Goal: Task Accomplishment & Management: Manage account settings

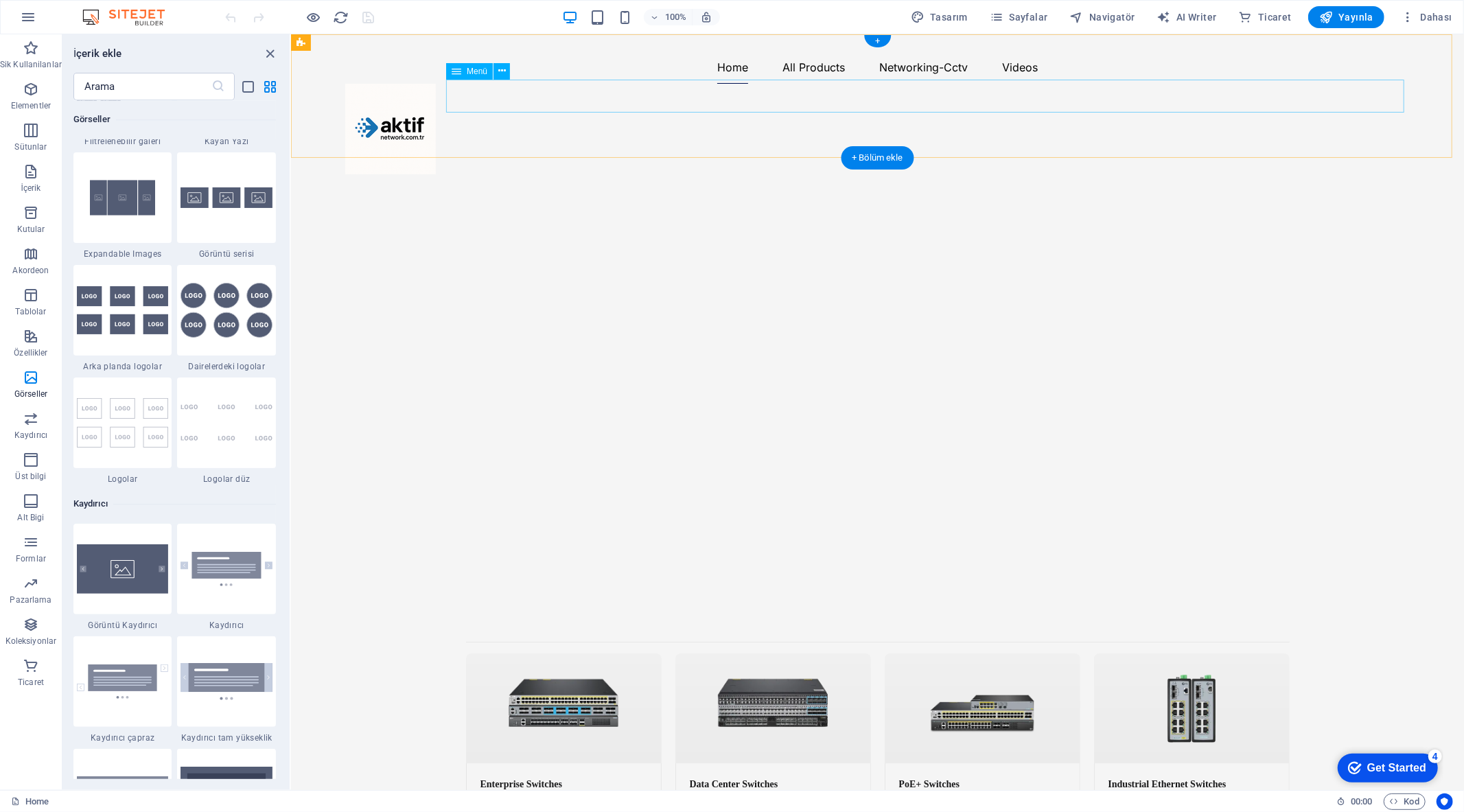
click at [858, 83] on nav "Home All Products Networking-Cctv Videos" at bounding box center [877, 66] width 1065 height 33
select select
select select "1"
select select
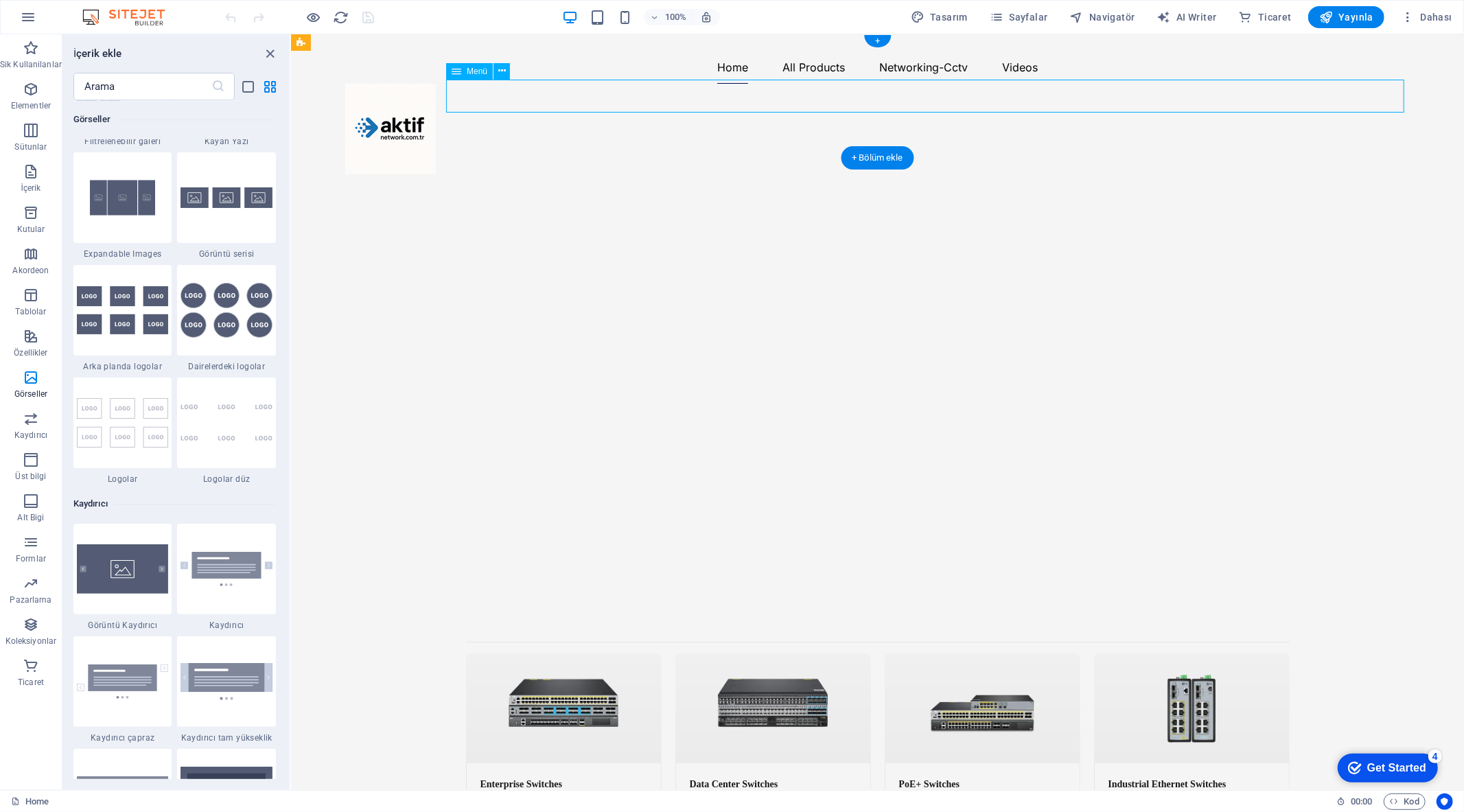
select select "3"
select select
select select "2"
select select
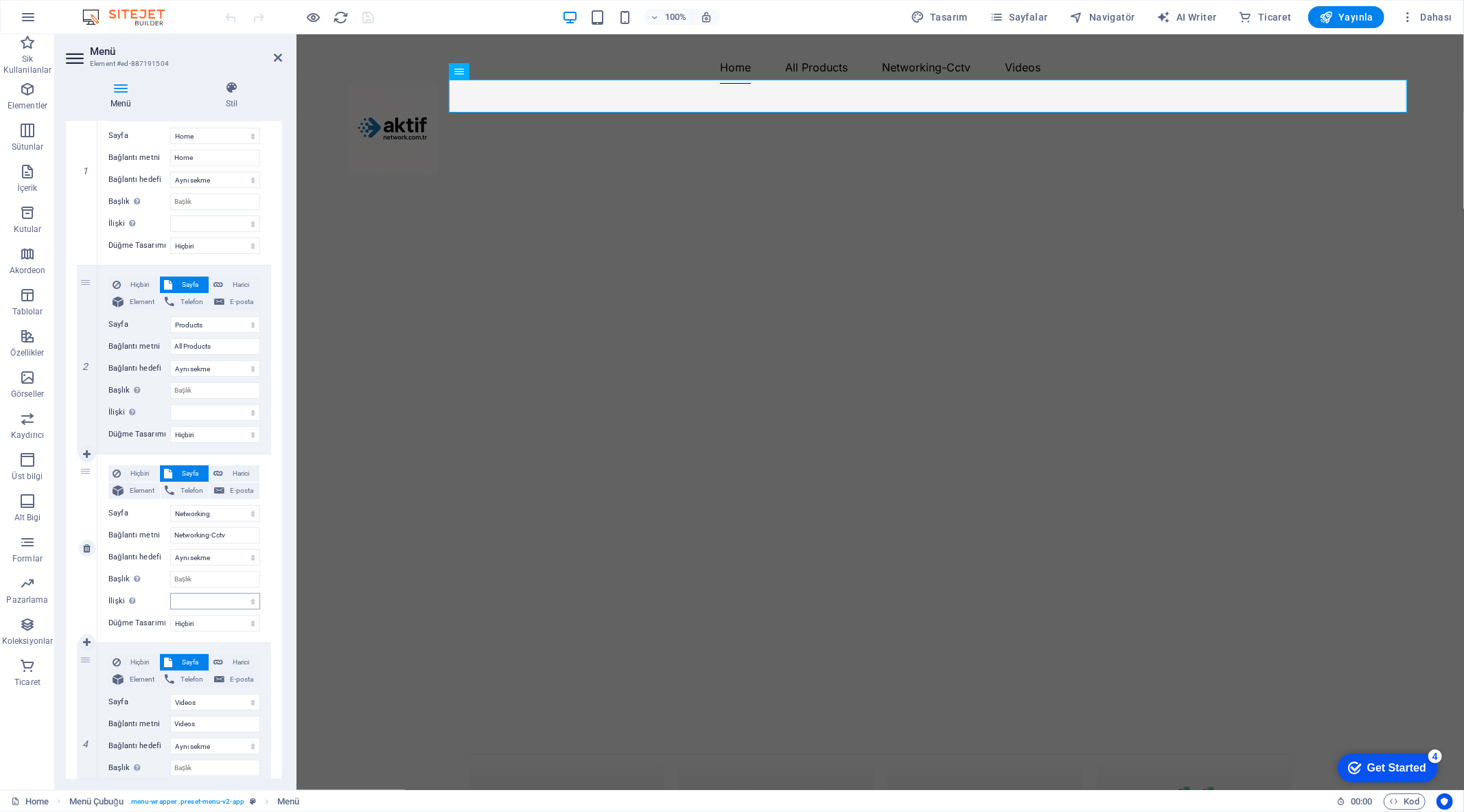
scroll to position [228, 0]
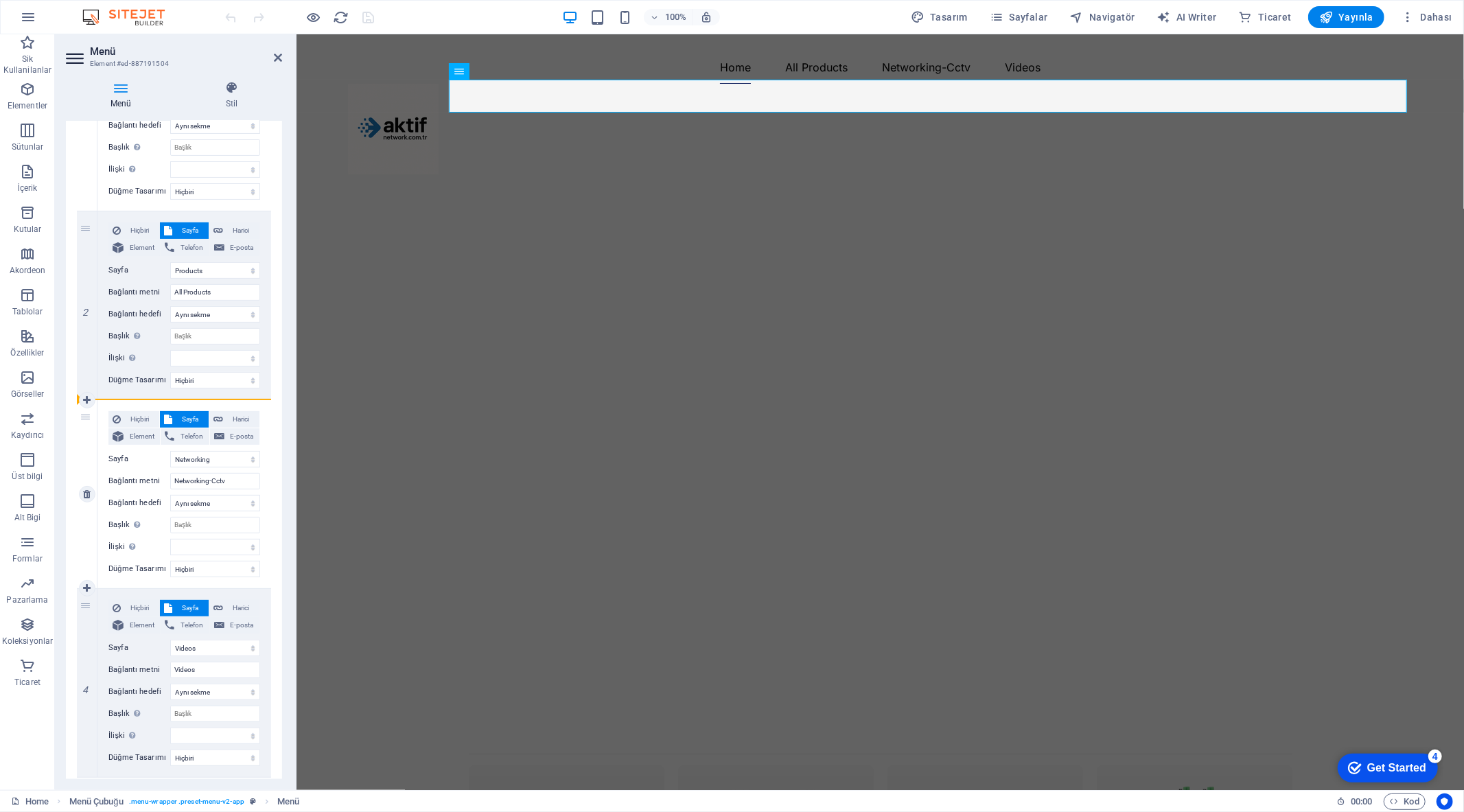
drag, startPoint x: 83, startPoint y: 458, endPoint x: 126, endPoint y: 409, distance: 65.2
click at [126, 409] on div "3 Hiçbiri Sayfa Harici Element Telefon E-posta Sayfa Home Products Videos Netwo…" at bounding box center [174, 494] width 194 height 189
select select
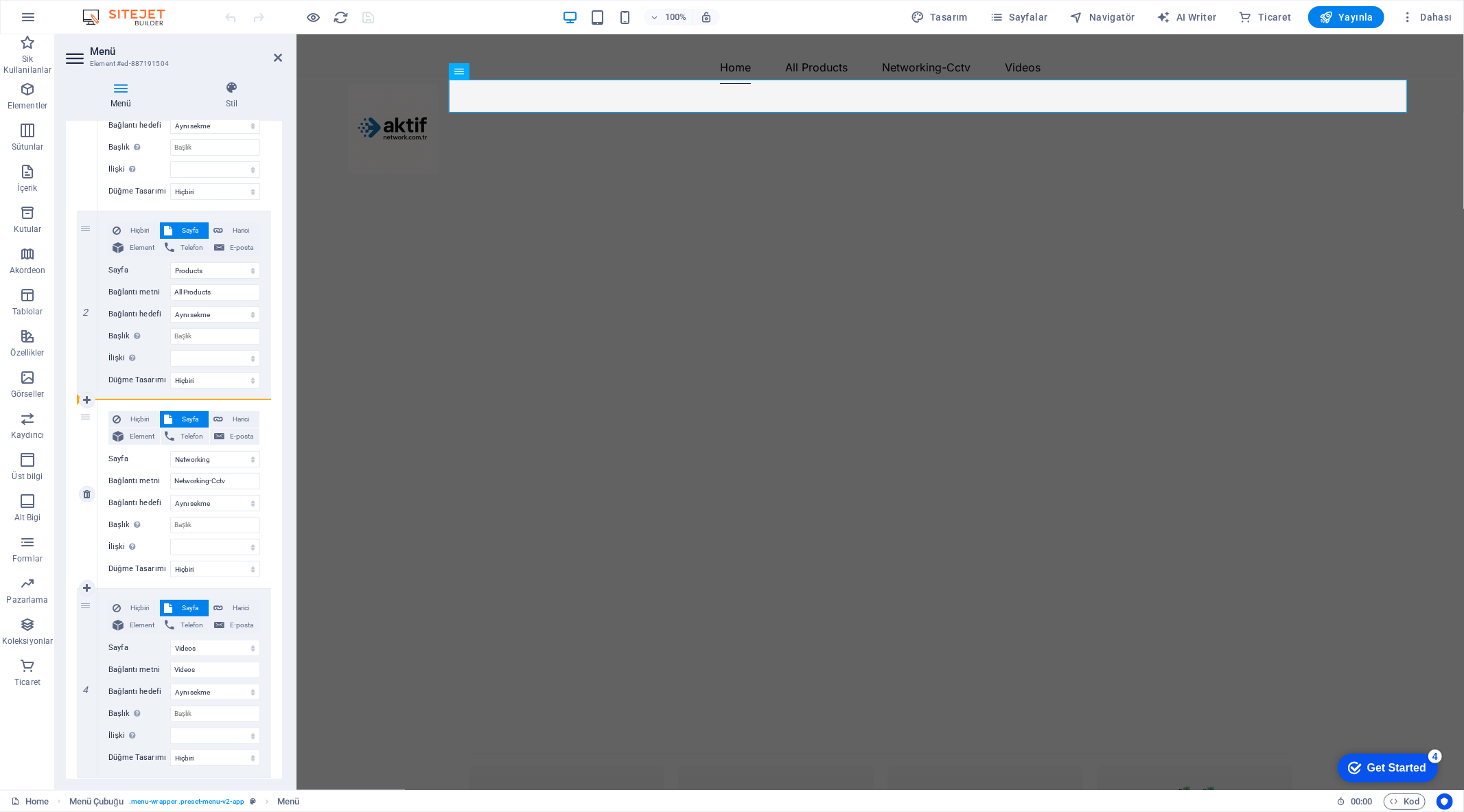
select select
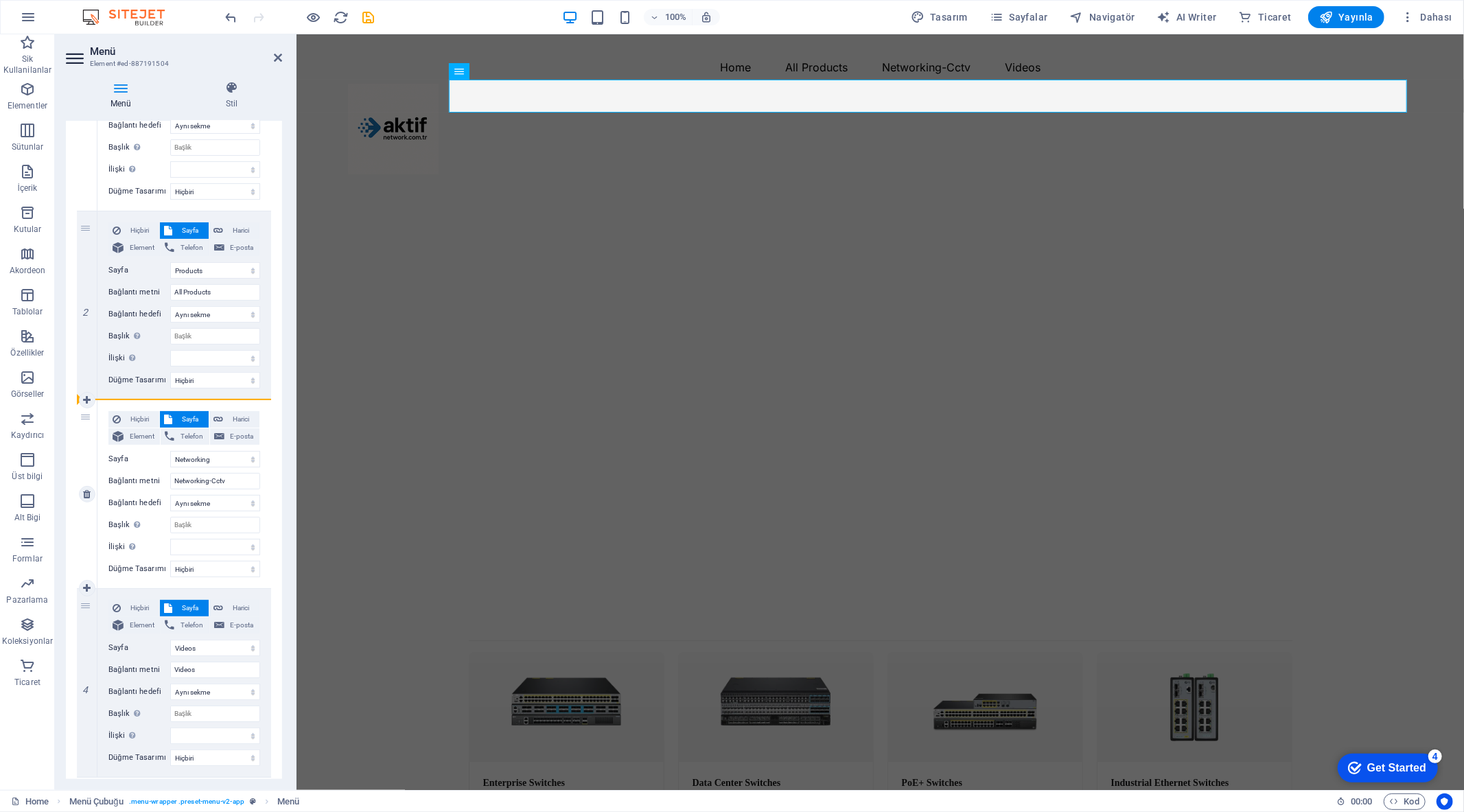
drag, startPoint x: 84, startPoint y: 449, endPoint x: 129, endPoint y: 398, distance: 68.0
click at [129, 400] on div "3 Hiçbiri Sayfa Harici Element Telefon E-posta Sayfa Home Products Videos Netwo…" at bounding box center [174, 494] width 194 height 189
select select
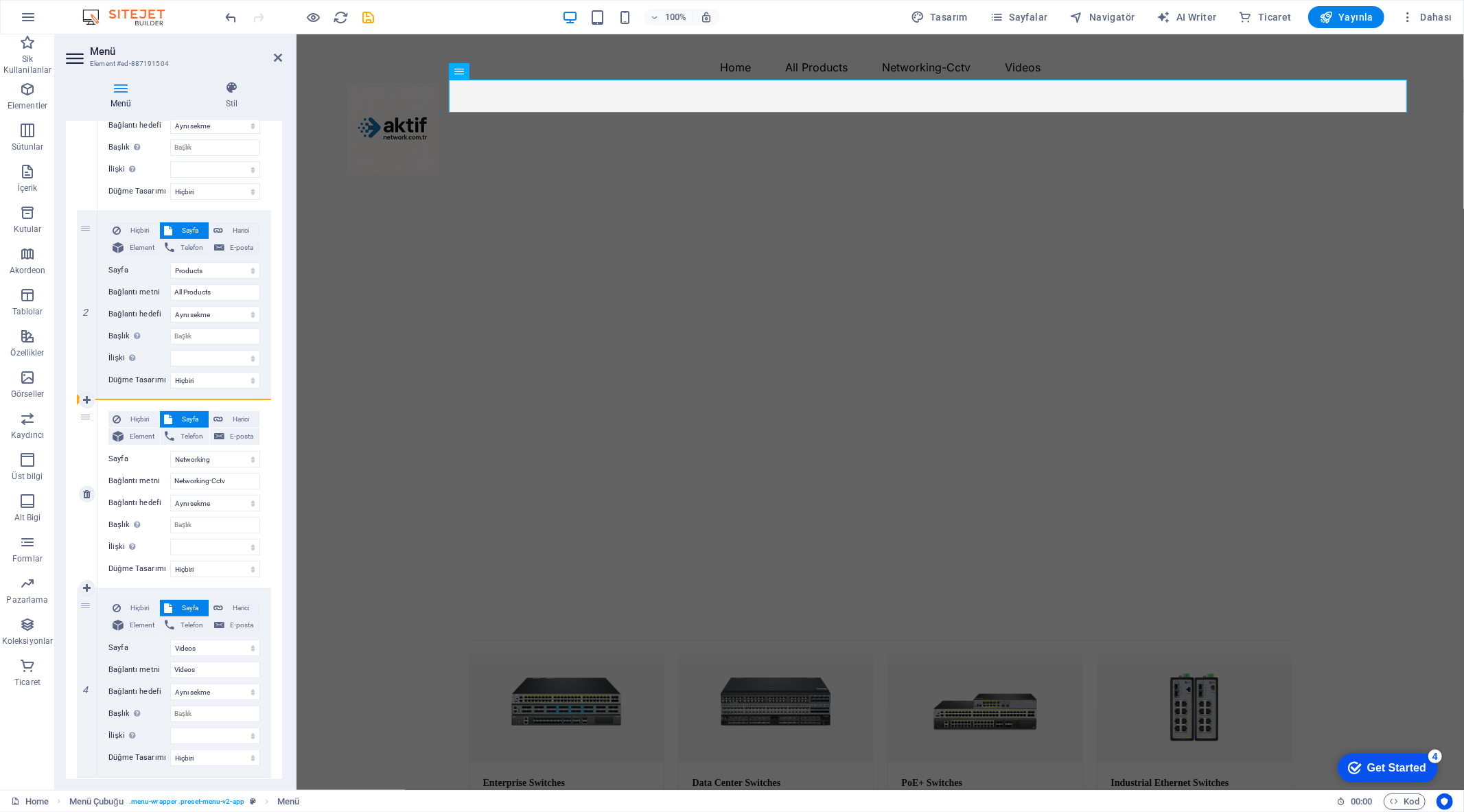
select select
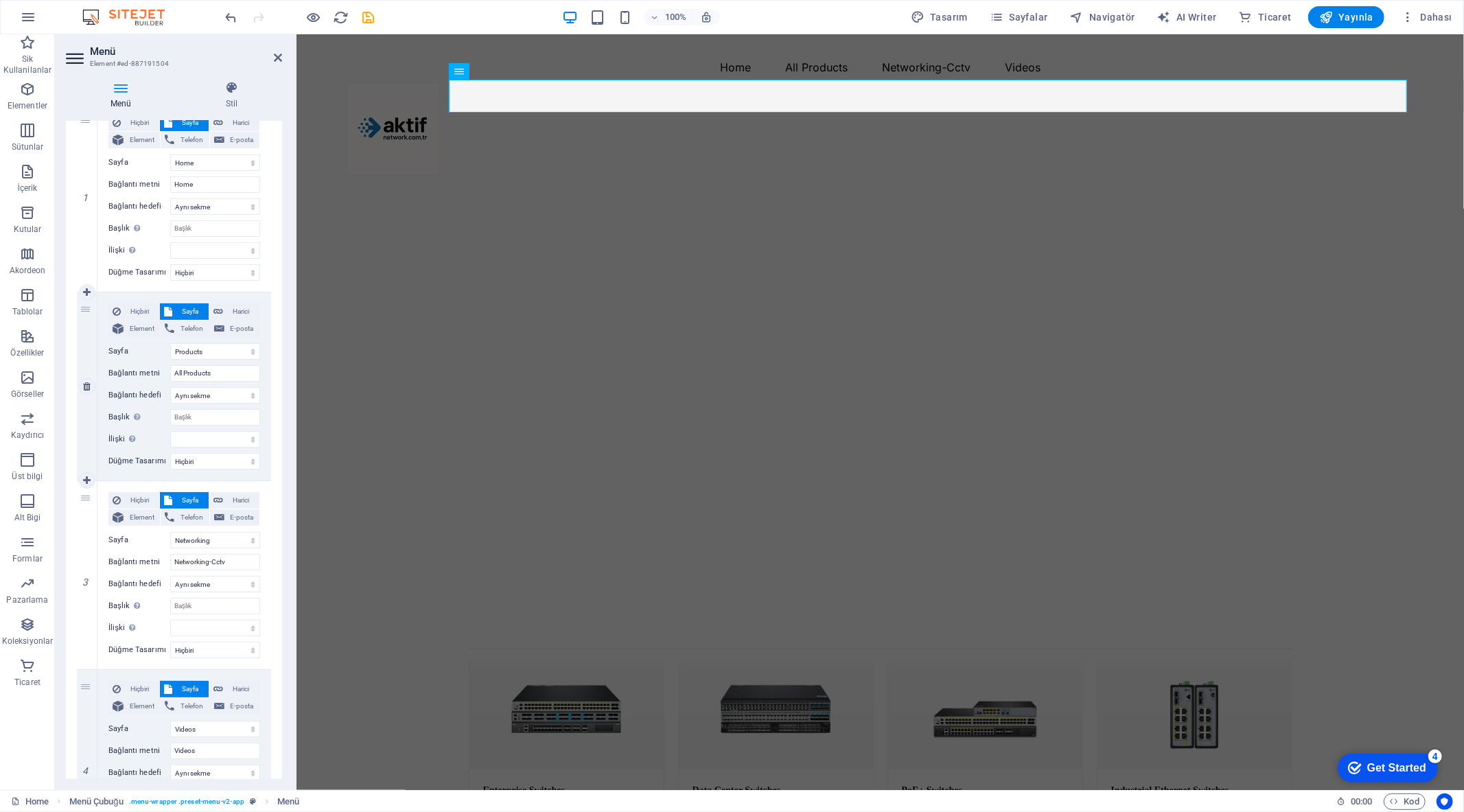
scroll to position [152, 0]
